Goal: Task Accomplishment & Management: Manage account settings

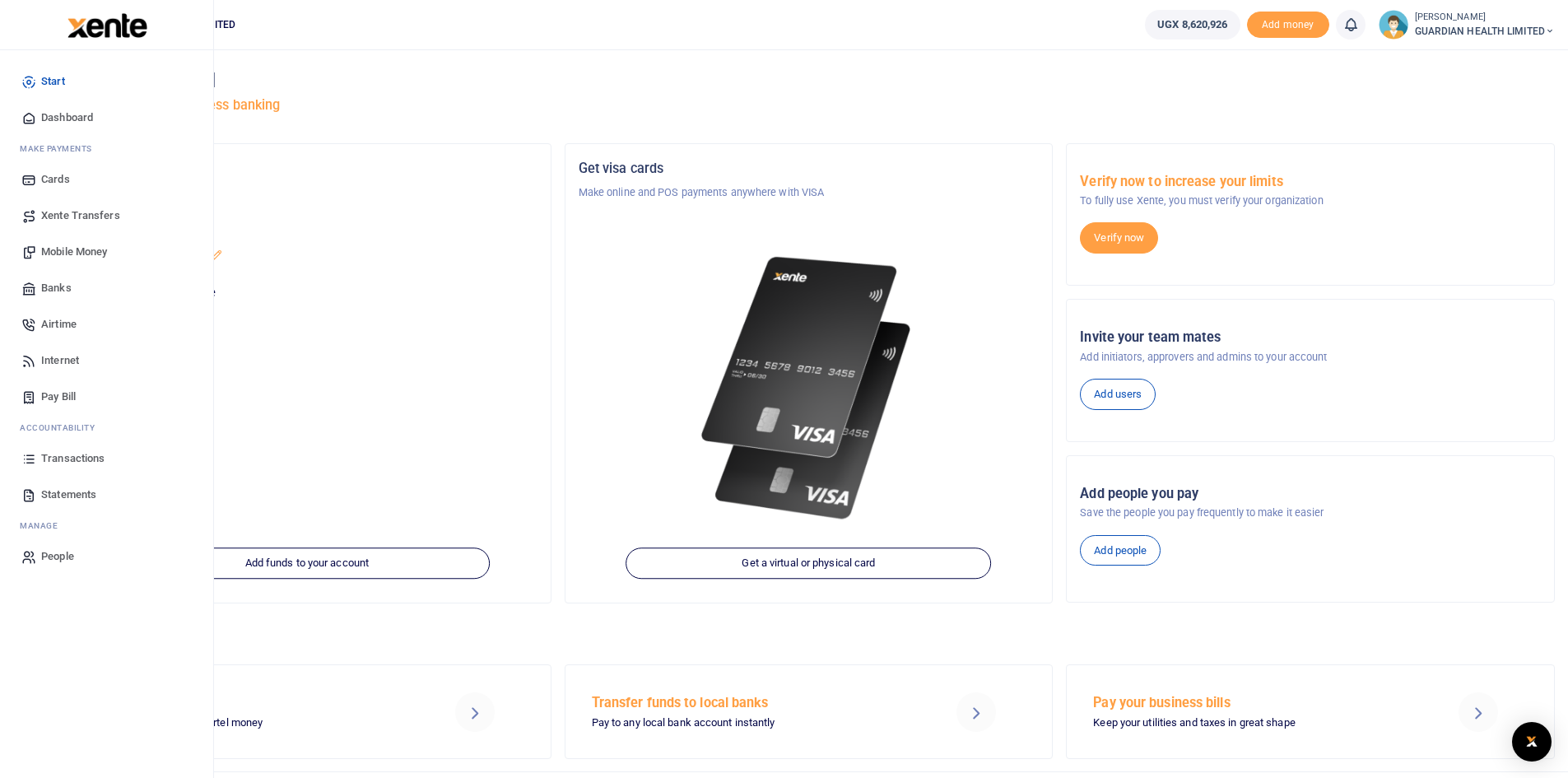
click at [92, 120] on span "Dashboard" at bounding box center [67, 117] width 52 height 16
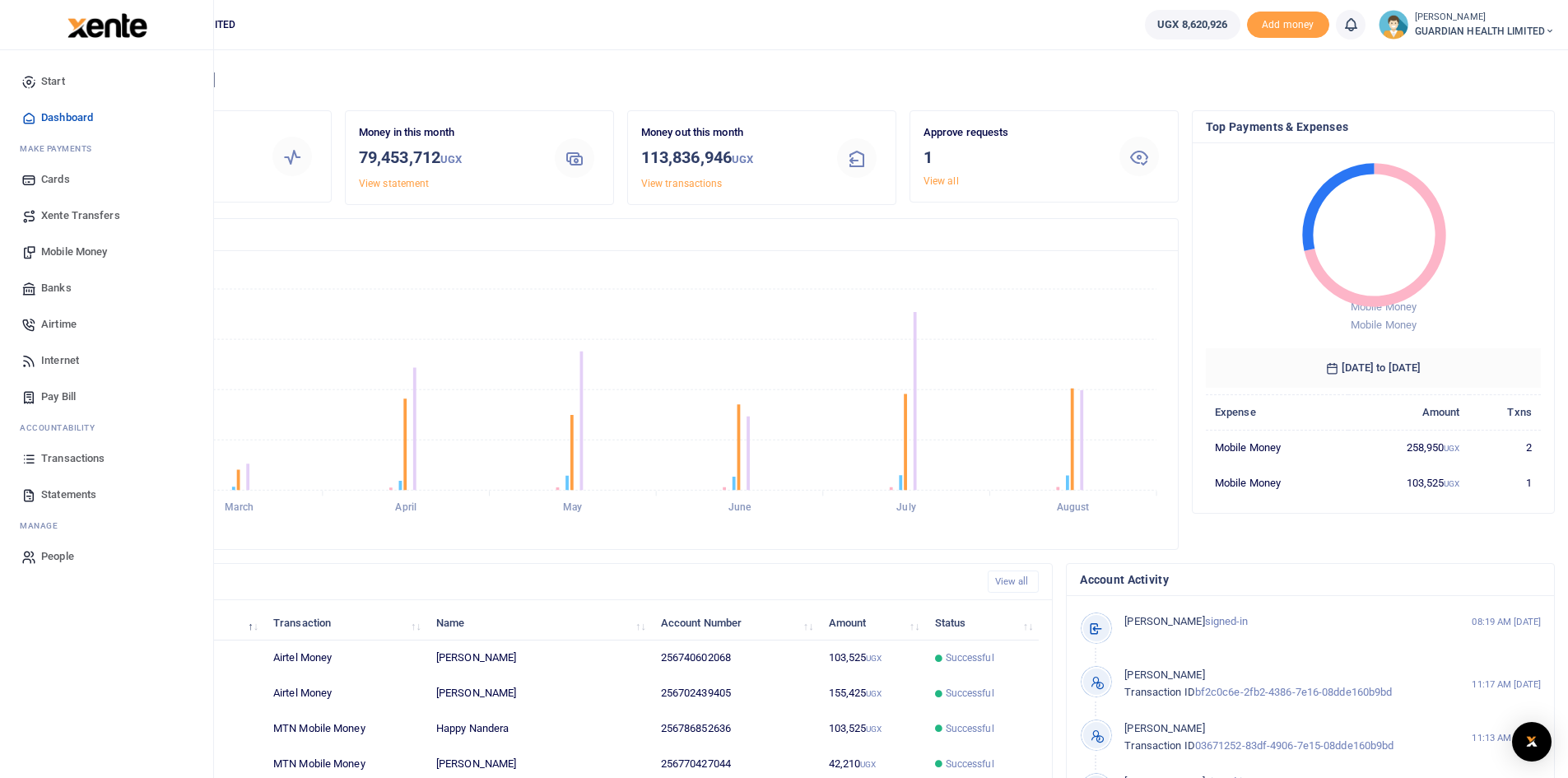
click at [83, 456] on span "Transactions" at bounding box center [73, 458] width 63 height 16
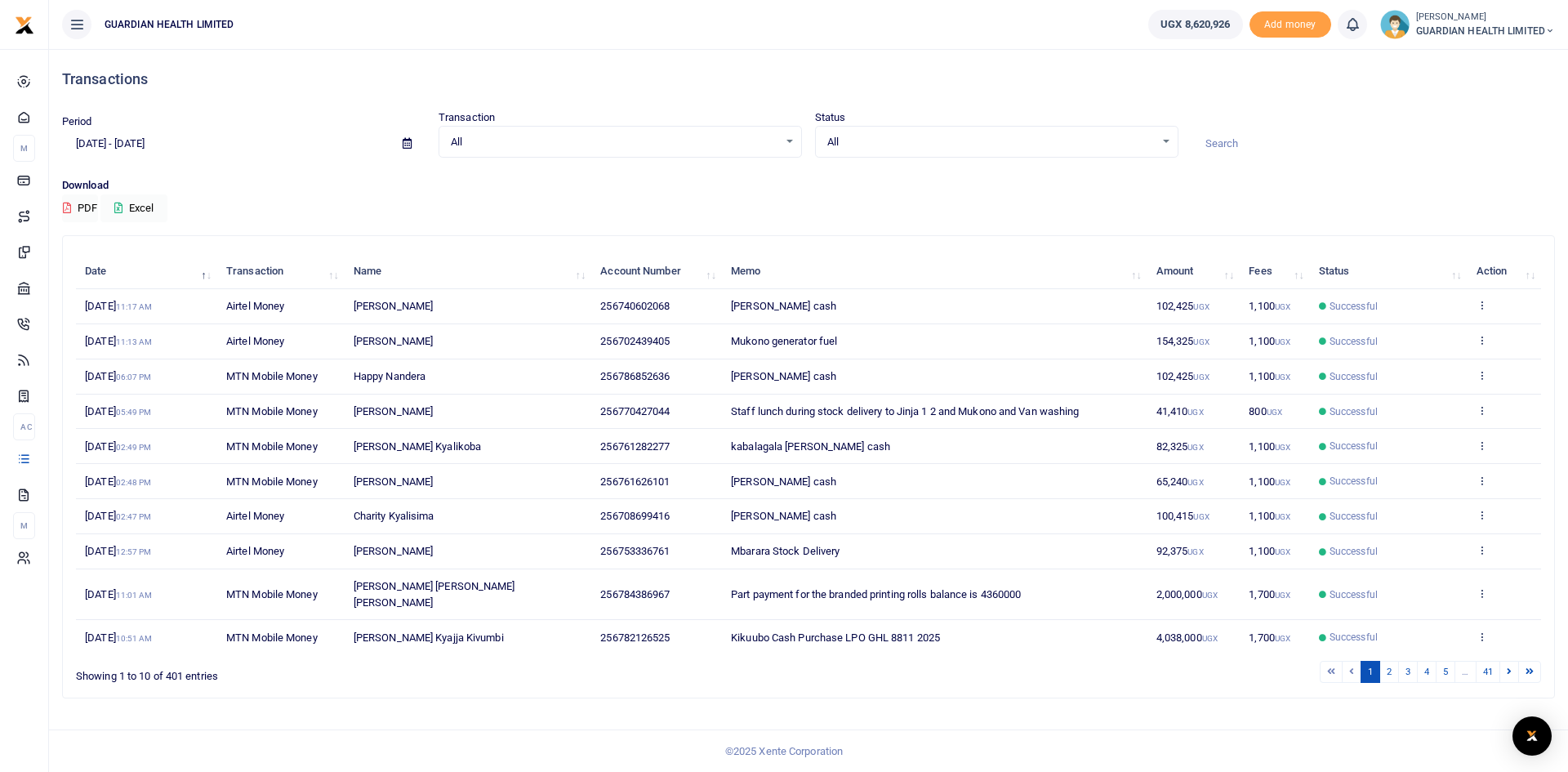
click at [405, 139] on icon at bounding box center [407, 143] width 9 height 11
click at [104, 224] on li "Last 7 Days" at bounding box center [120, 227] width 115 height 25
type input "08/19/2025 - 08/25/2025"
click at [120, 204] on icon at bounding box center [119, 208] width 8 height 11
drag, startPoint x: 1232, startPoint y: 23, endPoint x: 1145, endPoint y: 29, distance: 87.2
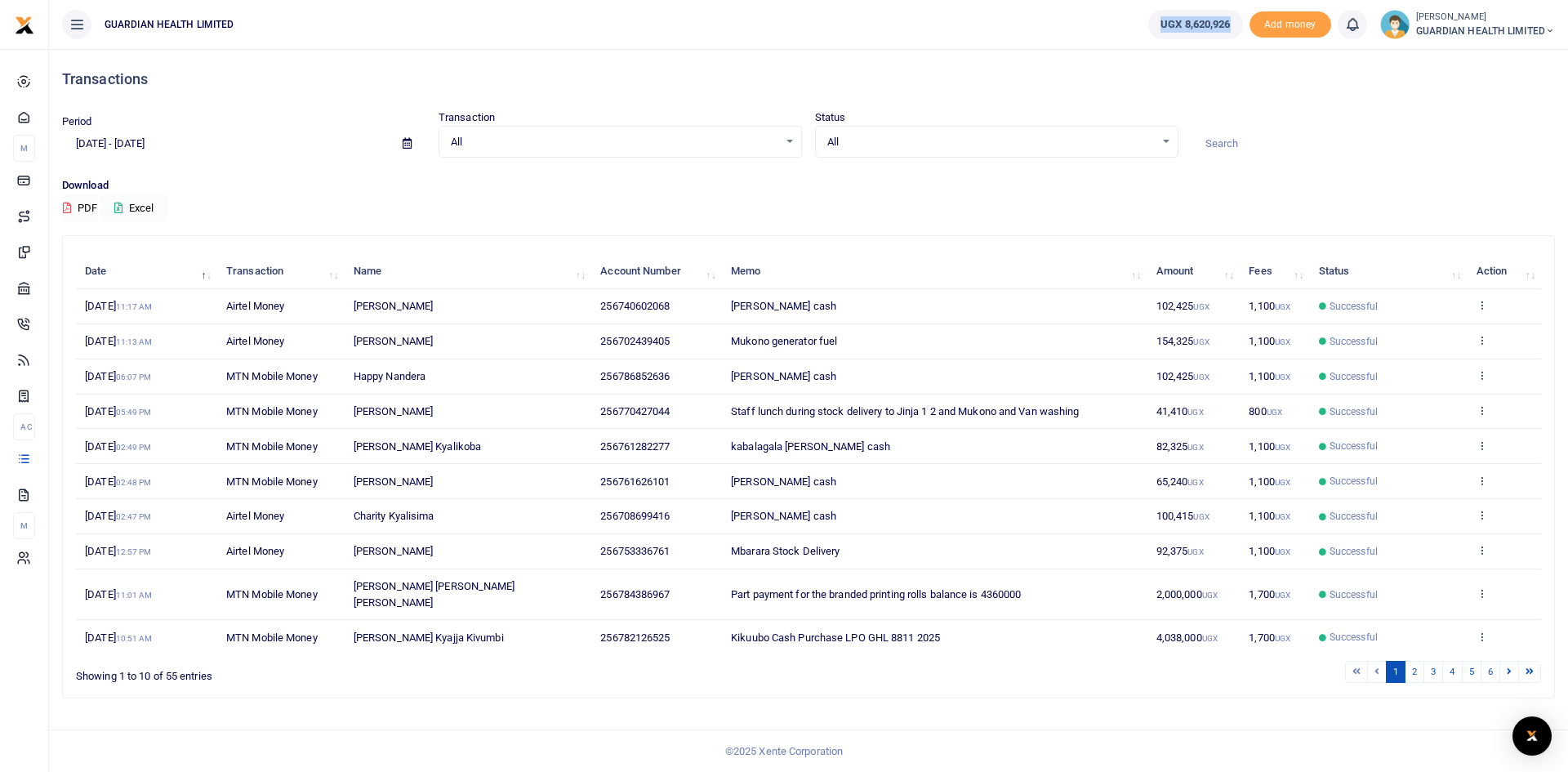
click at [1149, 28] on link "UGX 8,620,926" at bounding box center [1196, 25] width 94 height 30
copy span "UGX 8,620,926"
